Goal: Task Accomplishment & Management: Complete application form

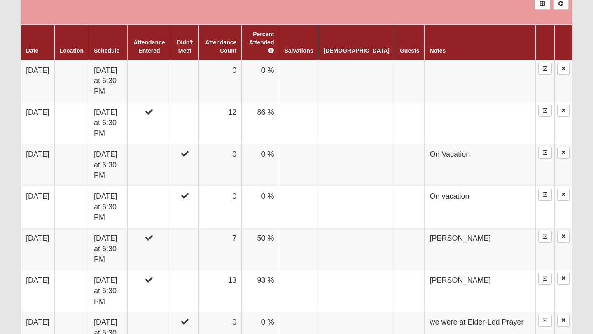
scroll to position [416, 0]
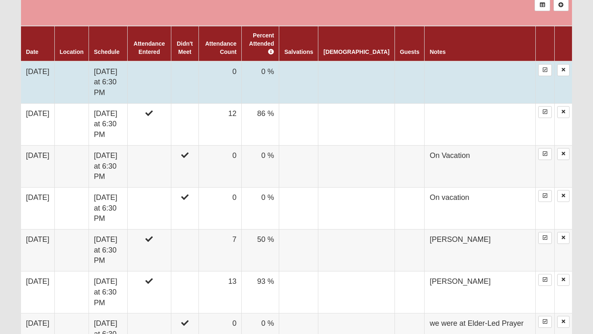
click at [43, 64] on td "[DATE]" at bounding box center [37, 82] width 33 height 42
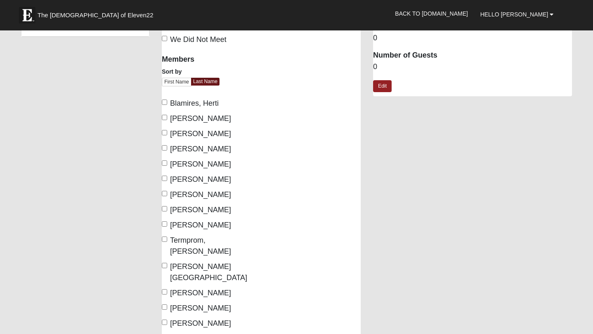
scroll to position [41, 0]
click at [165, 224] on input "[PERSON_NAME]" at bounding box center [164, 224] width 5 height 5
checkbox input "true"
click at [164, 148] on input "[PERSON_NAME]" at bounding box center [164, 148] width 5 height 5
checkbox input "true"
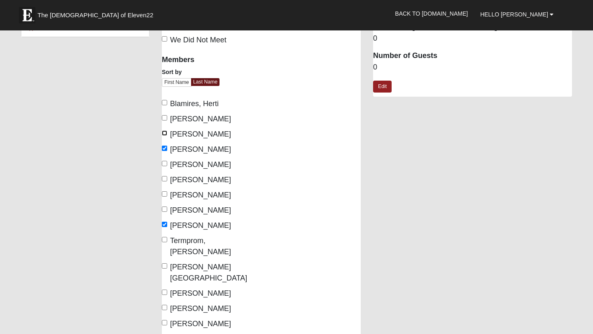
click at [164, 134] on input "[PERSON_NAME]" at bounding box center [164, 132] width 5 height 5
checkbox input "true"
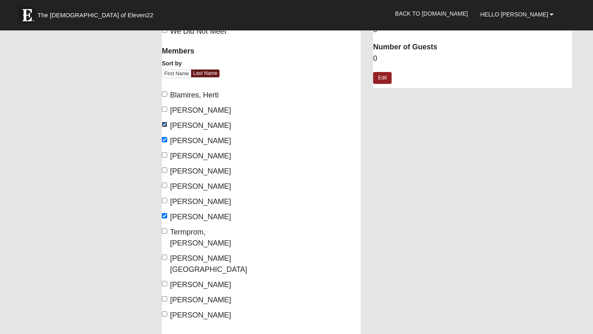
scroll to position [45, 0]
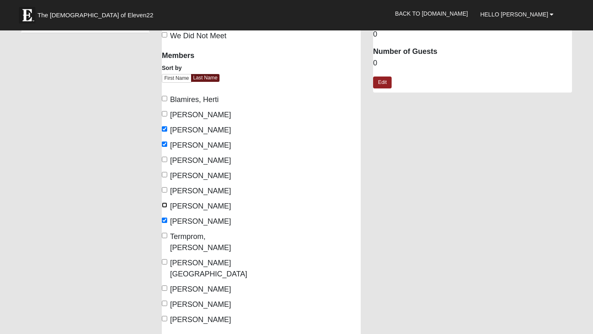
click at [165, 204] on input "[PERSON_NAME]" at bounding box center [164, 205] width 5 height 5
checkbox input "true"
click at [164, 193] on label "[PERSON_NAME]" at bounding box center [196, 191] width 69 height 11
click at [164, 193] on input "[PERSON_NAME]" at bounding box center [164, 189] width 5 height 5
checkbox input "true"
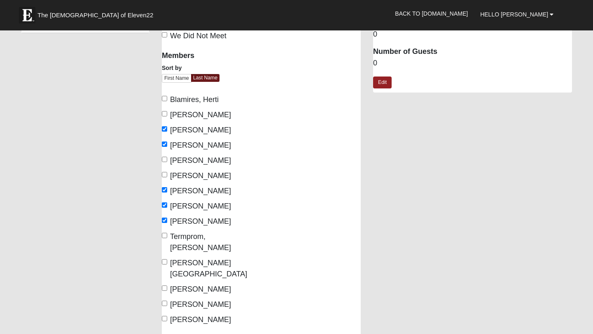
click at [167, 175] on label "[PERSON_NAME]" at bounding box center [196, 175] width 69 height 11
click at [167, 175] on input "[PERSON_NAME]" at bounding box center [164, 174] width 5 height 5
checkbox input "true"
click at [167, 159] on input "[PERSON_NAME]" at bounding box center [164, 159] width 5 height 5
checkbox input "true"
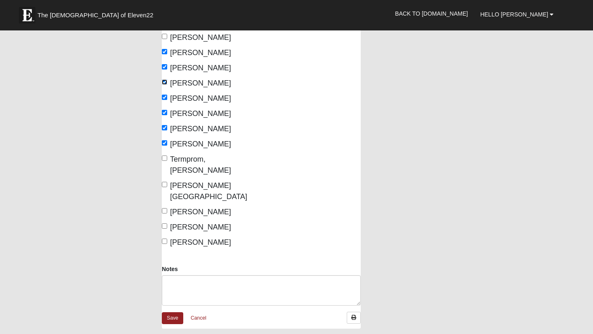
scroll to position [123, 0]
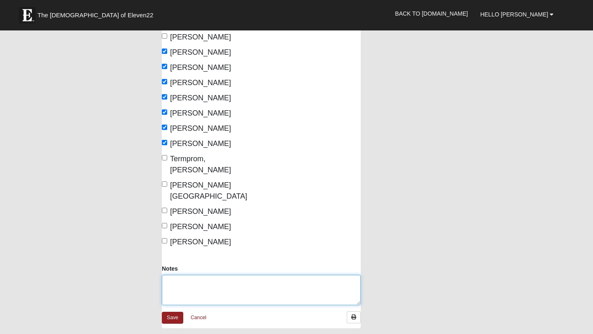
click at [263, 275] on textarea "Notes" at bounding box center [261, 290] width 199 height 30
type textarea "[PERSON_NAME]"
